Goal: Task Accomplishment & Management: Use online tool/utility

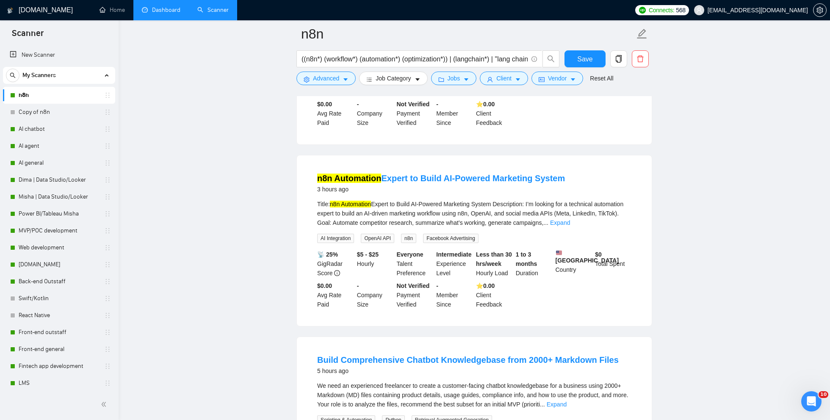
click at [162, 14] on link "Dashboard" at bounding box center [161, 9] width 39 height 7
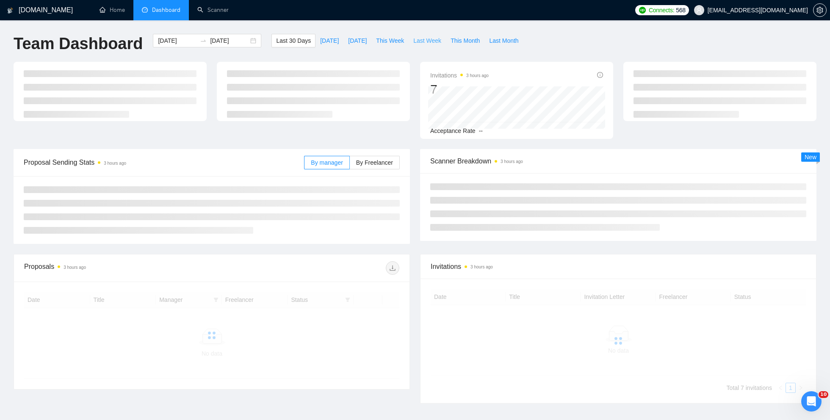
click at [421, 41] on span "Last Week" at bounding box center [427, 40] width 28 height 9
type input "[DATE]"
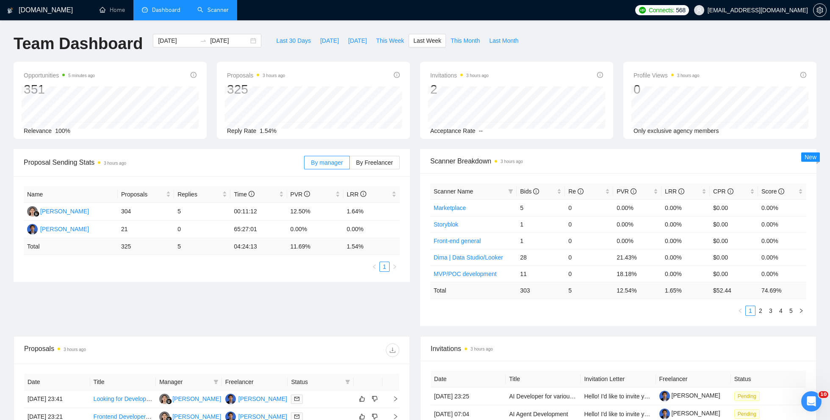
click at [219, 10] on link "Scanner" at bounding box center [212, 9] width 31 height 7
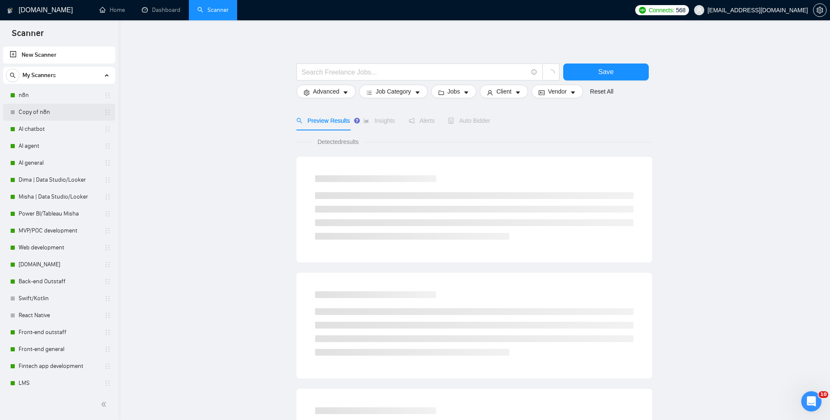
click at [41, 111] on link "Copy of n8n" at bounding box center [59, 112] width 80 height 17
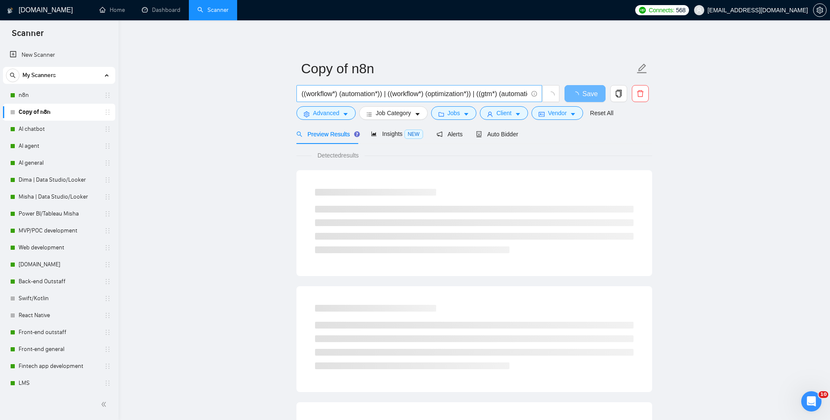
click at [322, 93] on input "((workflow*) (automation*)) | ((workflow*) (optimization*)) | ((gtm*) (automati…" at bounding box center [414, 93] width 226 height 11
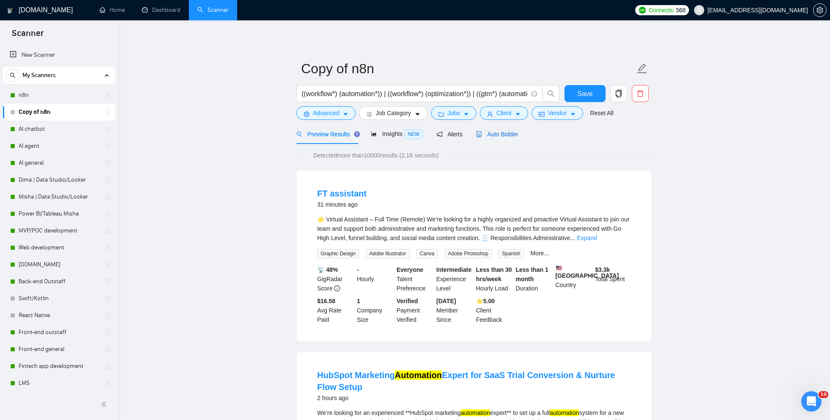
click at [503, 133] on span "Auto Bidder" at bounding box center [497, 134] width 42 height 7
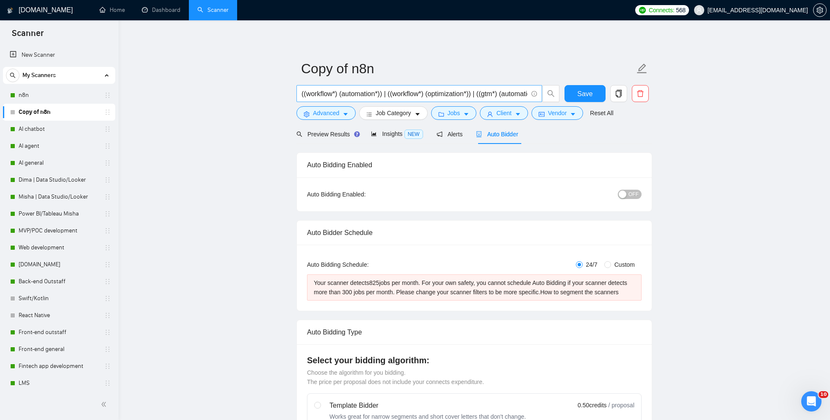
click at [330, 93] on input "((workflow*) (automation*)) | ((workflow*) (optimization*)) | ((gtm*) (automati…" at bounding box center [414, 93] width 226 height 11
type input "(Dashboard*)"
click at [311, 137] on span "Preview Results" at bounding box center [326, 134] width 61 height 7
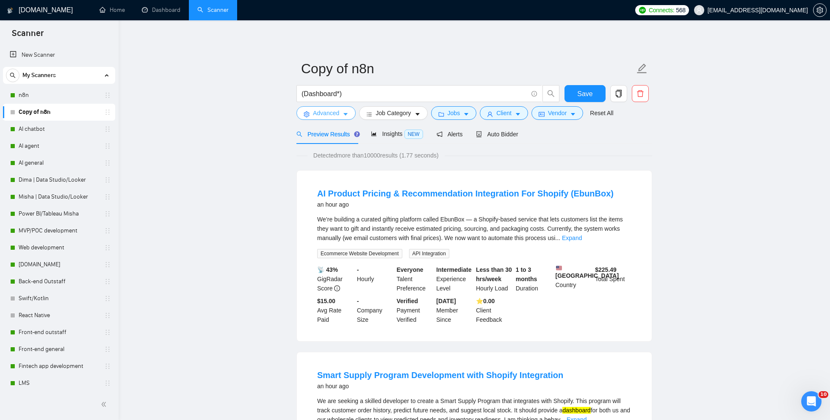
click at [309, 117] on button "Advanced" at bounding box center [325, 113] width 59 height 14
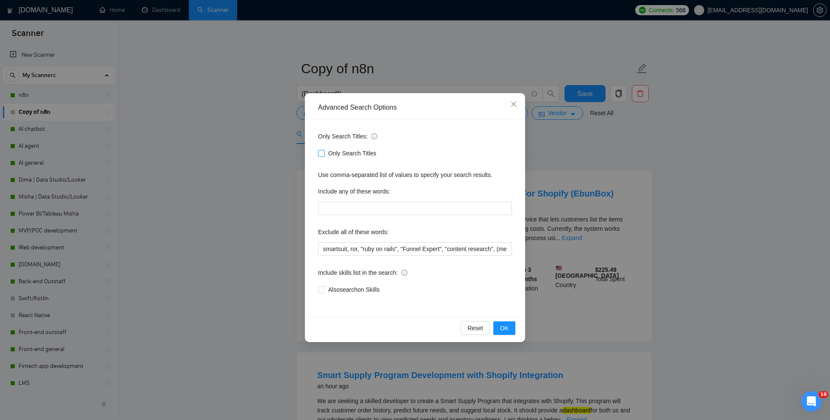
click at [321, 155] on input "Only Search Titles" at bounding box center [321, 153] width 6 height 6
checkbox input "true"
click at [274, 187] on div "Advanced Search Options Only Search Titles: Only Search Titles Use comma-separa…" at bounding box center [415, 210] width 830 height 420
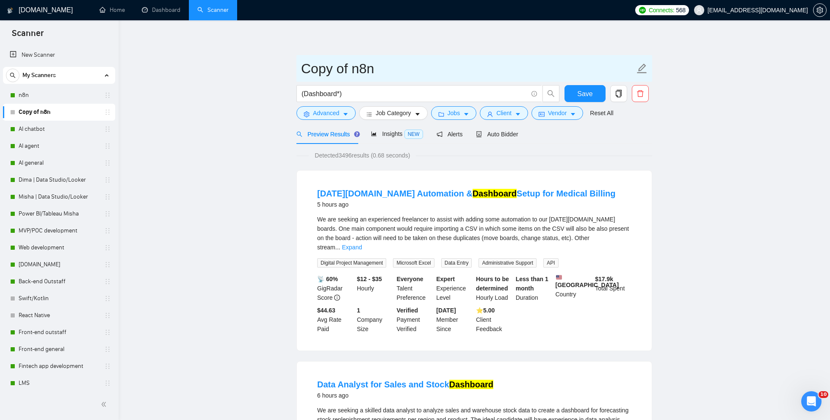
click at [359, 66] on input "Copy of n8n" at bounding box center [468, 68] width 334 height 21
type input "Dashboard"
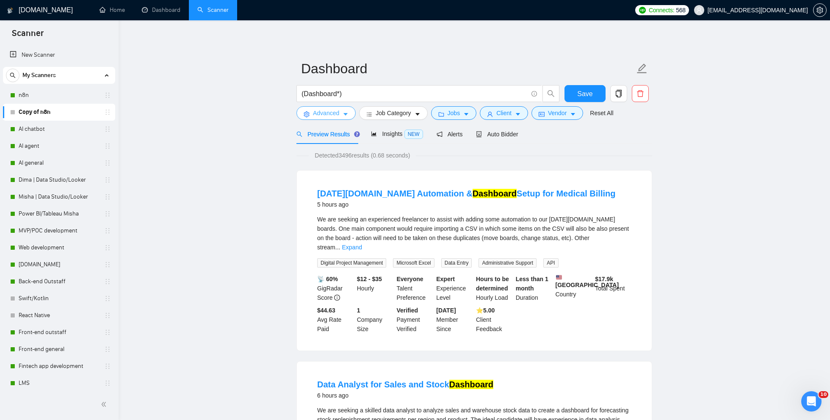
click at [323, 111] on span "Advanced" at bounding box center [326, 112] width 26 height 9
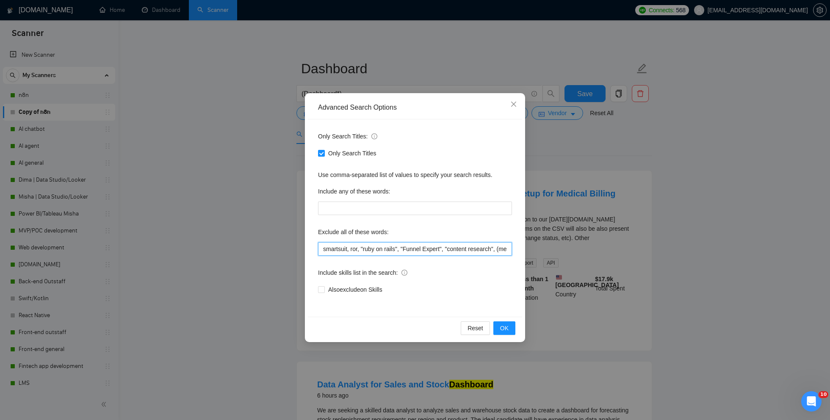
drag, startPoint x: 446, startPoint y: 247, endPoint x: 473, endPoint y: 247, distance: 27.5
click at [474, 248] on input "smartsuit, ror, "ruby on rails", "Funnel Expert", "content research", (mentor*)…" at bounding box center [415, 249] width 194 height 14
drag, startPoint x: 486, startPoint y: 247, endPoint x: 514, endPoint y: 246, distance: 28.4
click at [516, 248] on div "Only Search Titles: Only Search Titles Use comma-separated list of values to sp…" at bounding box center [415, 217] width 214 height 197
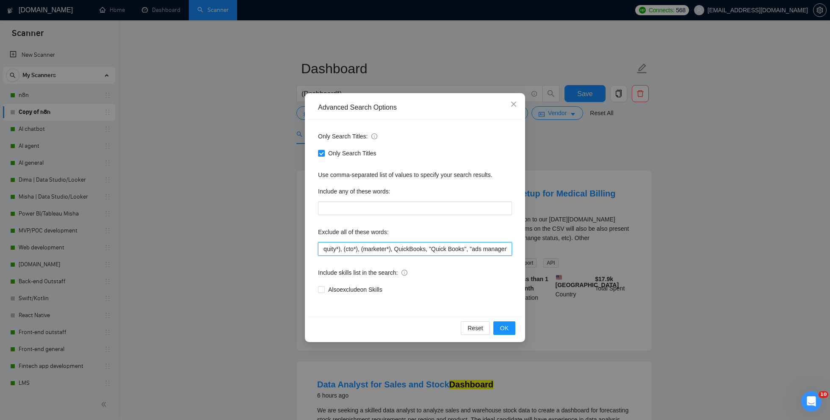
click at [414, 247] on input "smartsuit, ror, "ruby on rails", "Funnel Expert", "content research", (mentor*)…" at bounding box center [415, 249] width 194 height 14
drag, startPoint x: 461, startPoint y: 248, endPoint x: 501, endPoint y: 247, distance: 39.8
click at [501, 248] on input "smartsuit, ror, "ruby on rails", "Funnel Expert", "content research", (mentor*)…" at bounding box center [415, 249] width 194 height 14
click at [501, 247] on input "smartsuit, ror, "ruby on rails", "Funnel Expert", "content research", (mentor*)…" at bounding box center [415, 249] width 194 height 14
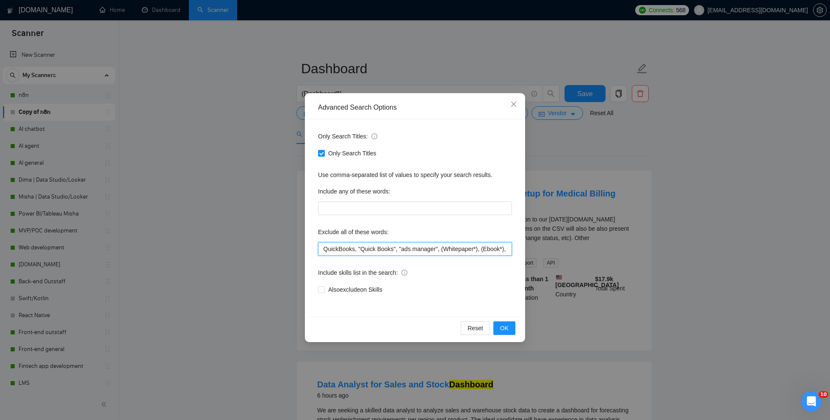
drag, startPoint x: 493, startPoint y: 247, endPoint x: 506, endPoint y: 248, distance: 13.6
click at [506, 248] on input "smartsuit, ror, "ruby on rails", "Funnel Expert", "content research", (mentor*)…" at bounding box center [415, 249] width 194 height 14
click at [498, 248] on input "smartsuit, ror, "ruby on rails", "Funnel Expert", "content research", (mentor*)…" at bounding box center [415, 249] width 194 height 14
drag, startPoint x: 498, startPoint y: 247, endPoint x: 508, endPoint y: 248, distance: 9.7
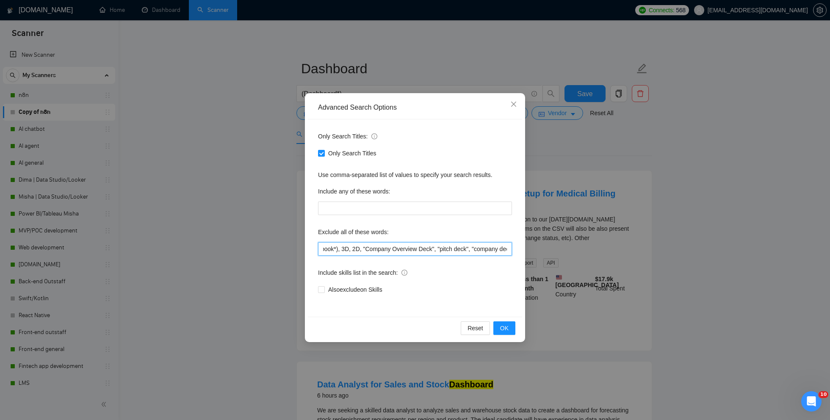
click at [509, 249] on input "smartsuit, ror, "ruby on rails", "Funnel Expert", "content research", (mentor*)…" at bounding box center [415, 249] width 194 height 14
click at [489, 248] on input "smartsuit, ror, "ruby on rails", "Funnel Expert", "content research", (mentor*)…" at bounding box center [415, 249] width 194 height 14
drag, startPoint x: 500, startPoint y: 249, endPoint x: 507, endPoint y: 249, distance: 7.2
click at [509, 250] on input "smartsuit, ror, "ruby on rails", "Funnel Expert", "content research", (mentor*)…" at bounding box center [415, 249] width 194 height 14
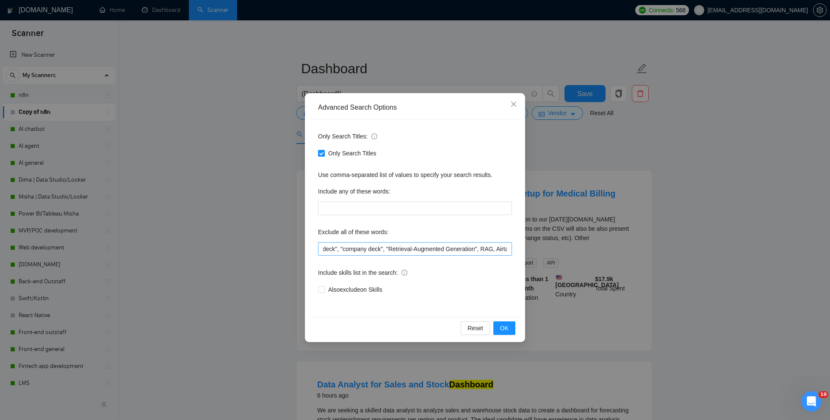
scroll to position [0, 0]
click at [490, 246] on input "smartsuit, ror, "ruby on rails", "Funnel Expert", "content research", (mentor*)…" at bounding box center [415, 249] width 194 height 14
